Goal: Transaction & Acquisition: Purchase product/service

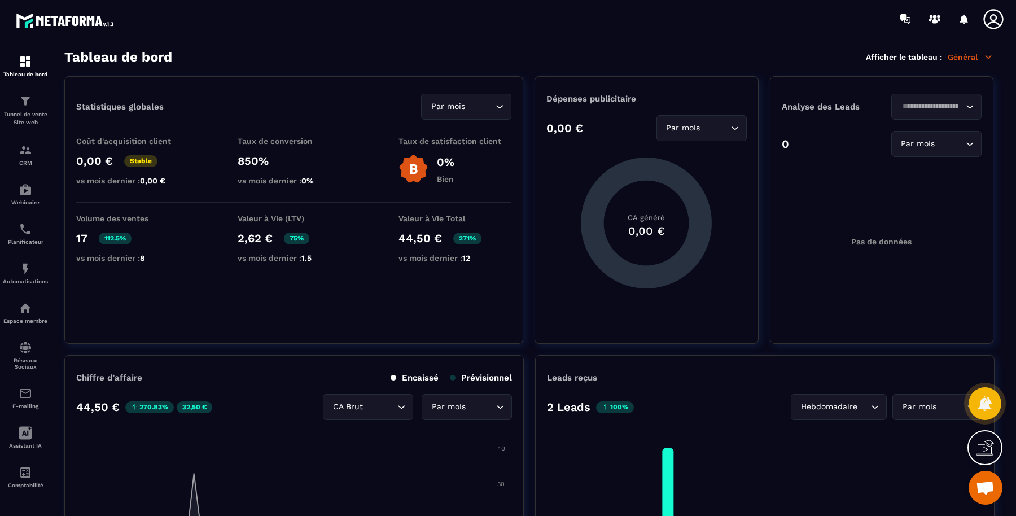
click at [23, 111] on p "Tunnel de vente Site web" at bounding box center [25, 119] width 45 height 16
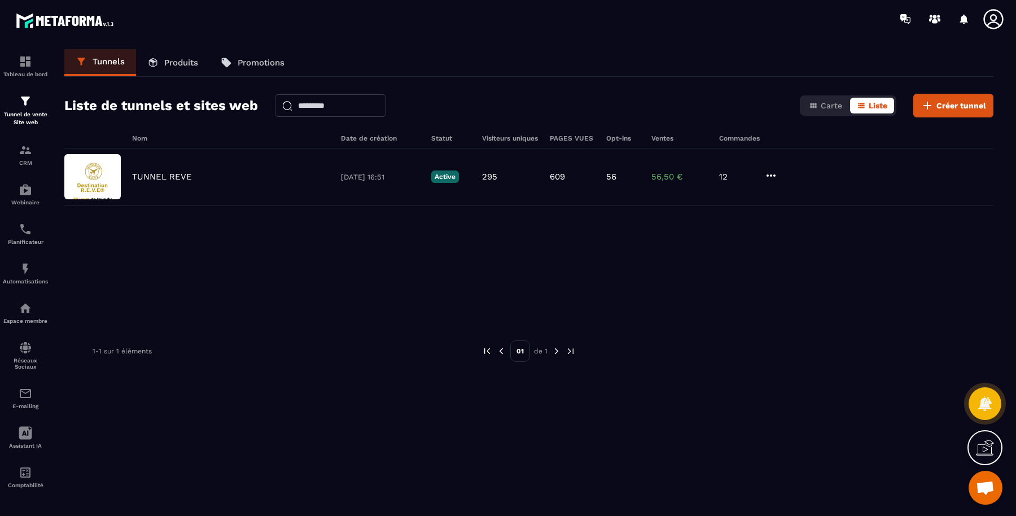
click at [183, 175] on p "TUNNEL REVE" at bounding box center [162, 177] width 60 height 10
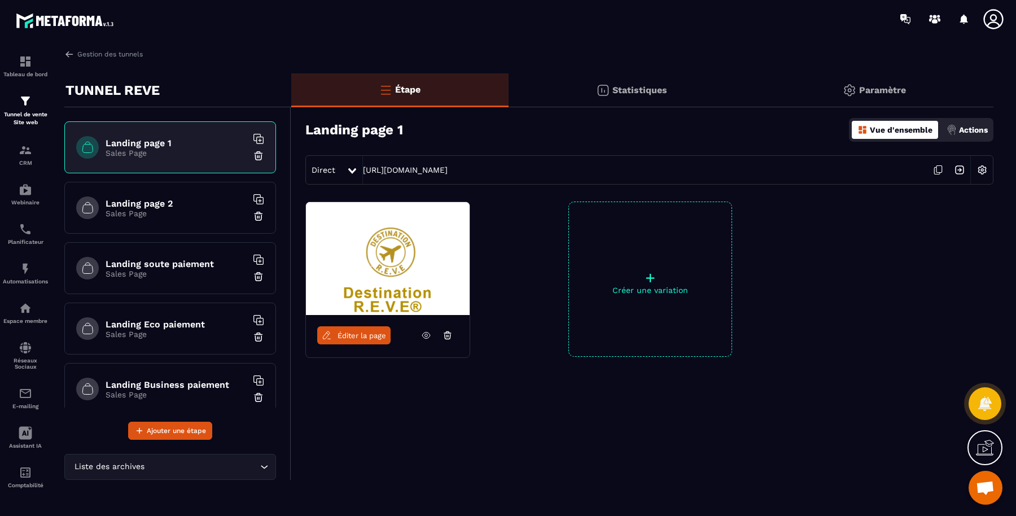
scroll to position [47, 0]
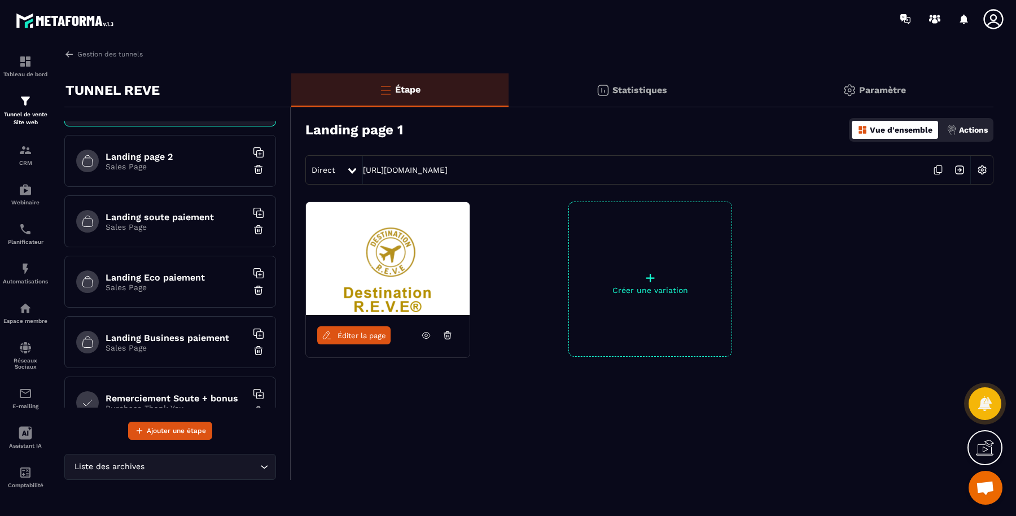
click at [165, 166] on p "Sales Page" at bounding box center [176, 166] width 141 height 9
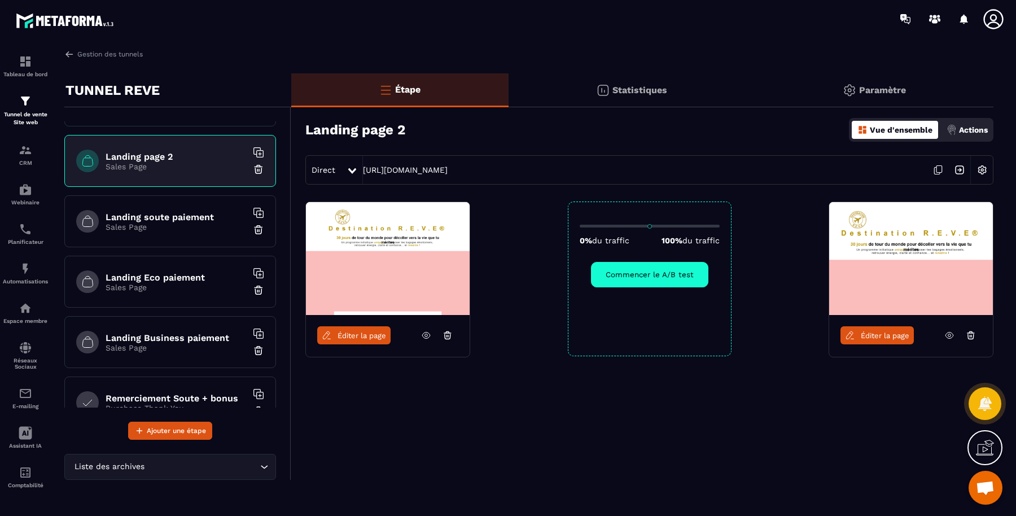
click at [938, 170] on icon at bounding box center [937, 169] width 21 height 21
click at [951, 336] on icon at bounding box center [949, 335] width 10 height 10
click at [971, 330] on icon at bounding box center [970, 335] width 10 height 10
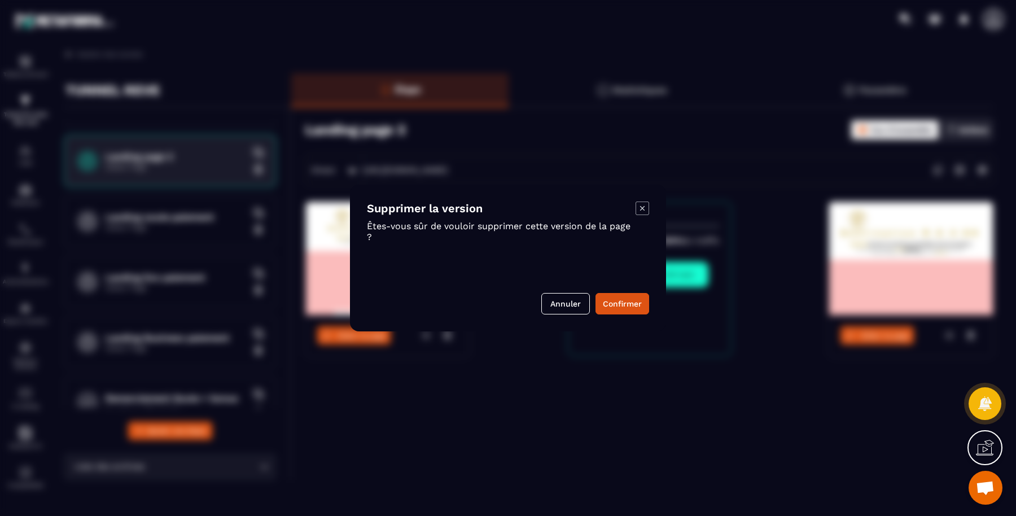
click at [622, 302] on button "Confirmer" at bounding box center [622, 303] width 54 height 21
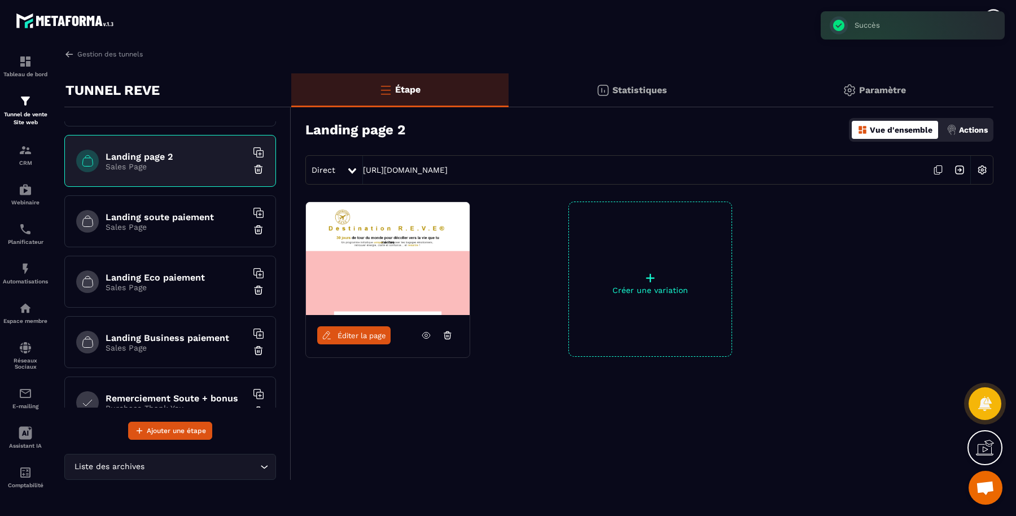
click at [160, 225] on p "Sales Page" at bounding box center [176, 226] width 141 height 9
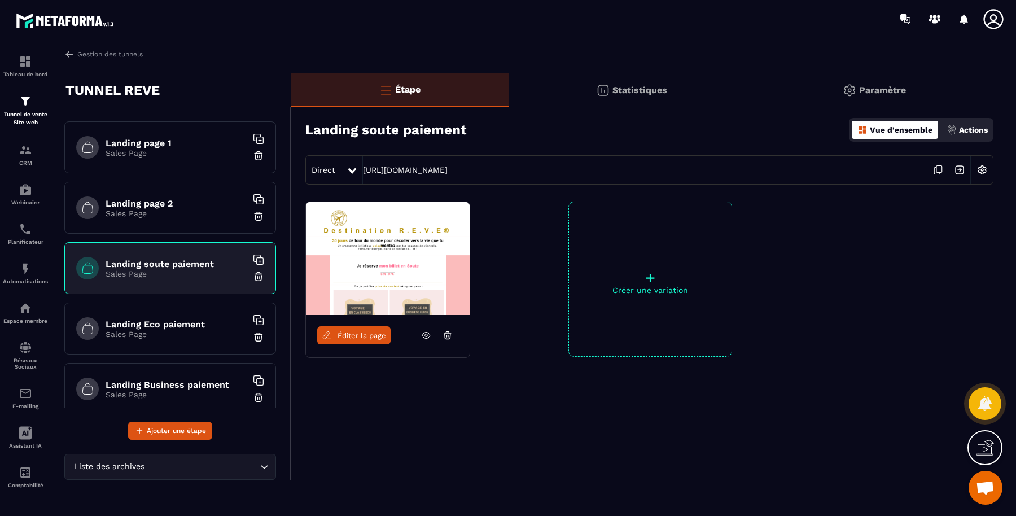
click at [179, 206] on h6 "Landing page 2" at bounding box center [176, 203] width 141 height 11
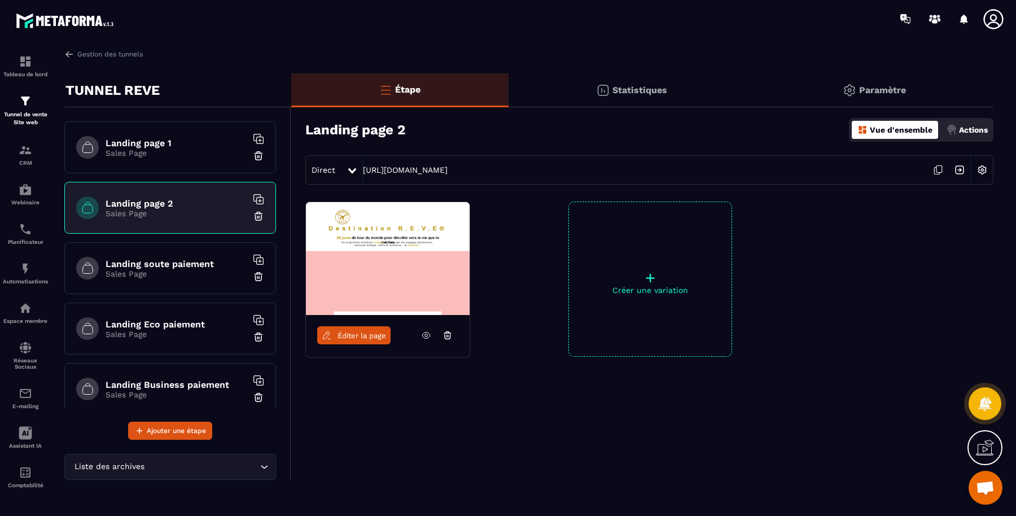
click at [179, 161] on div "Landing page 1 Sales Page" at bounding box center [170, 147] width 212 height 52
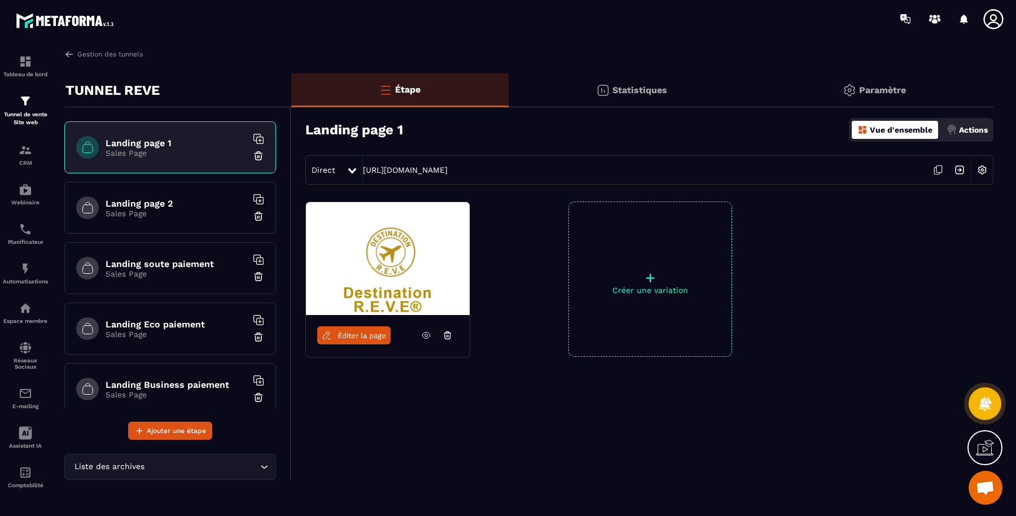
click at [538, 254] on div "Éditer la page + Créer une variation" at bounding box center [642, 307] width 702 height 212
click at [154, 204] on h6 "Landing page 2" at bounding box center [176, 203] width 141 height 11
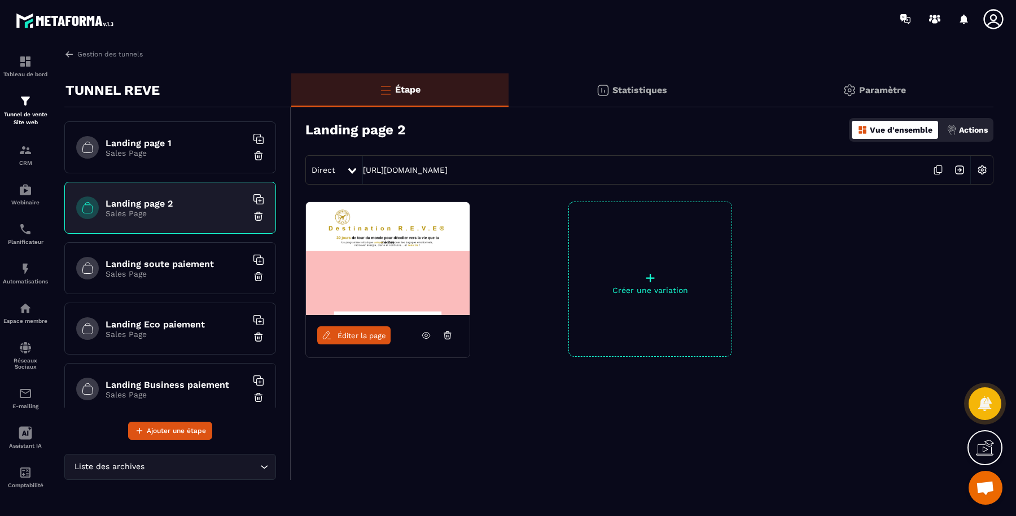
click at [425, 336] on icon at bounding box center [426, 335] width 10 height 10
click at [0, 0] on img at bounding box center [0, 0] width 0 height 0
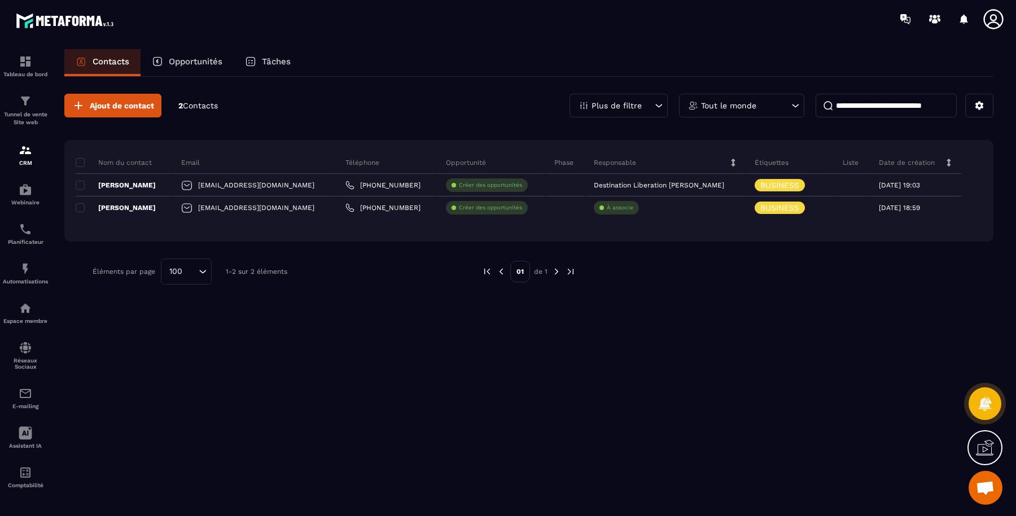
click at [85, 185] on p "Magali Duchemin" at bounding box center [116, 185] width 80 height 9
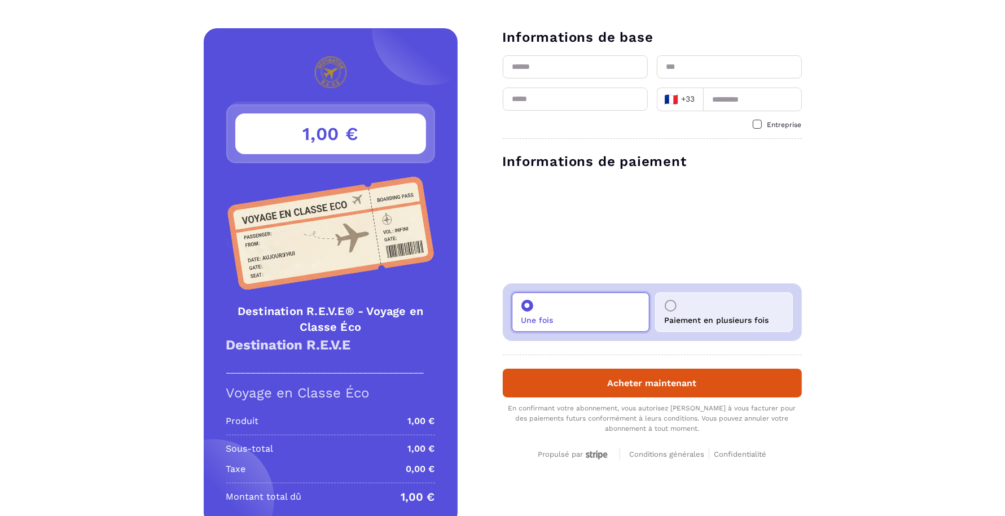
click at [752, 305] on div "Paiement en plusieurs fois" at bounding box center [724, 311] width 138 height 39
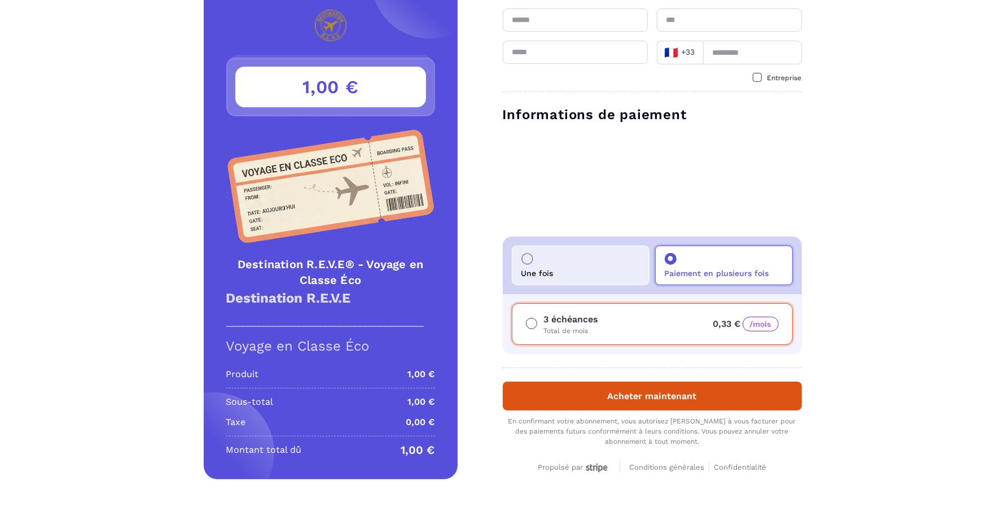
scroll to position [48, 0]
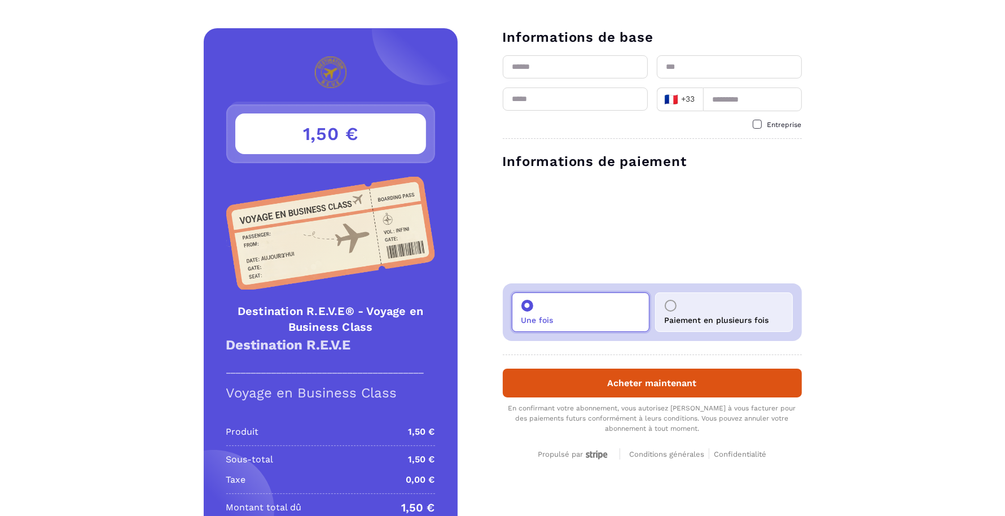
click at [737, 319] on p "Paiement en plusieurs fois" at bounding box center [717, 319] width 104 height 9
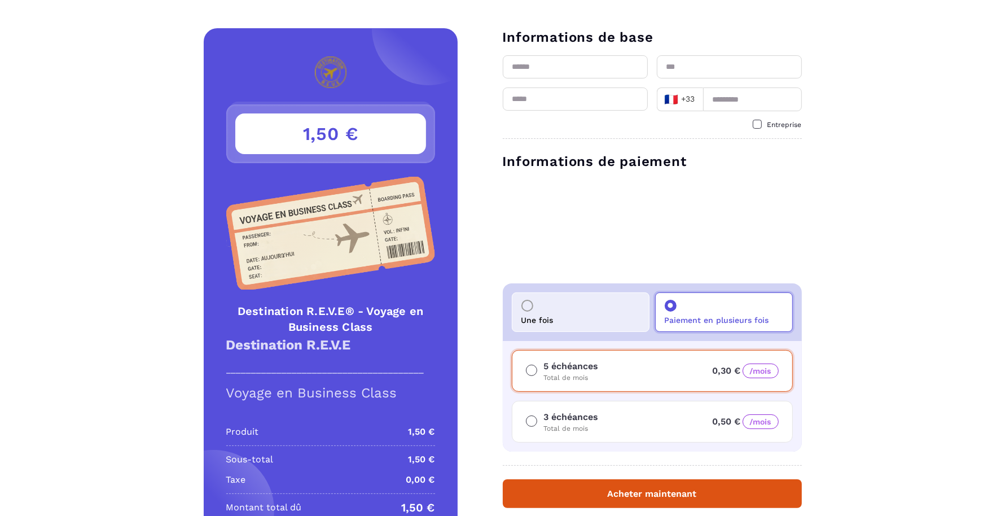
click at [671, 423] on div "3 échéances Total de mois 0,50 € /mois" at bounding box center [652, 422] width 281 height 42
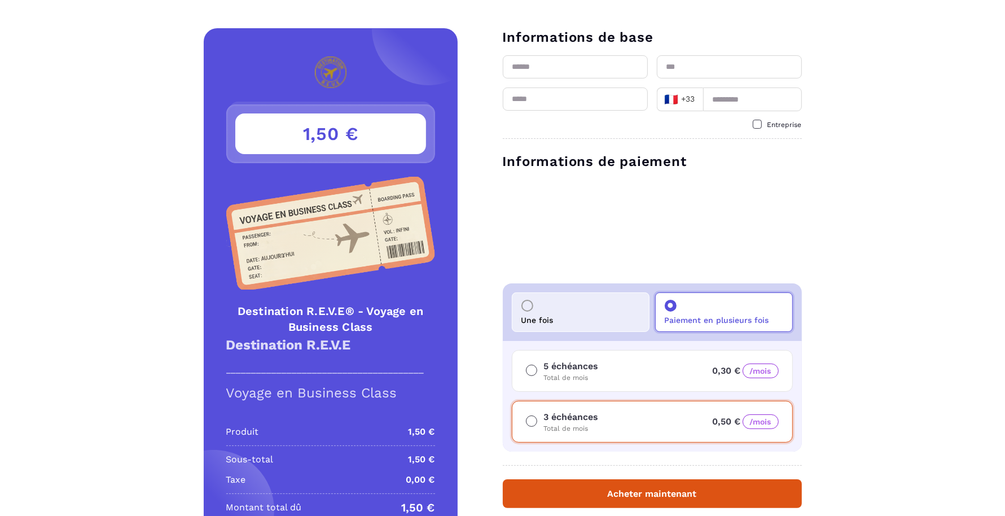
click at [879, 366] on div "Détails Destination R.E.V.E® - Voyage en Business Class Prix 1,50 € 1,50 € Dest…" at bounding box center [502, 308] width 1005 height 560
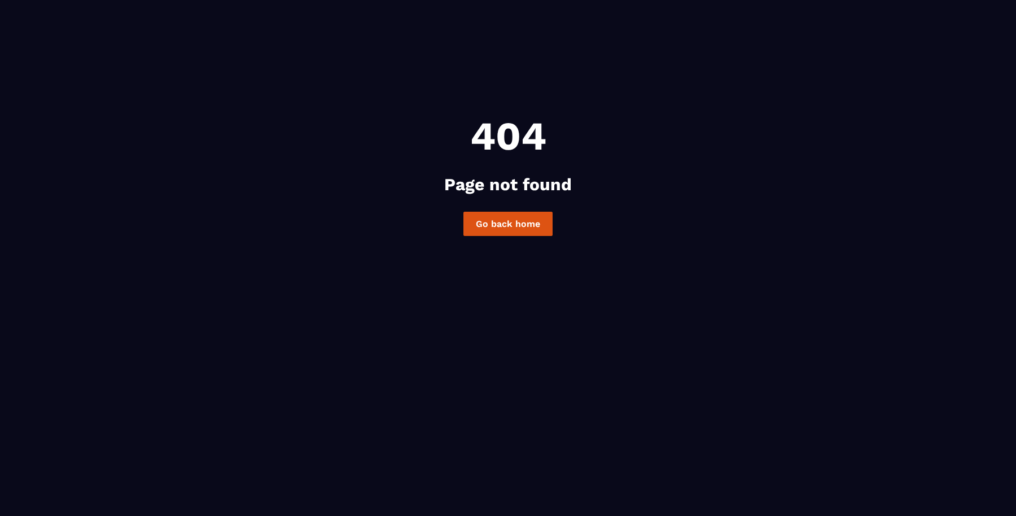
click at [487, 229] on link "Go back home" at bounding box center [507, 224] width 89 height 24
